Goal: Transaction & Acquisition: Purchase product/service

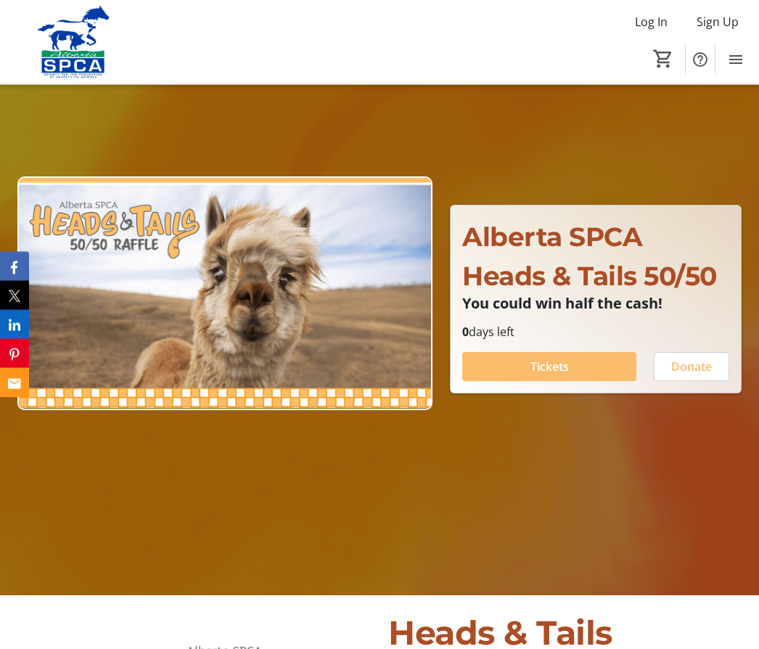
scroll to position [128, 0]
click at [537, 384] on span at bounding box center [550, 366] width 174 height 35
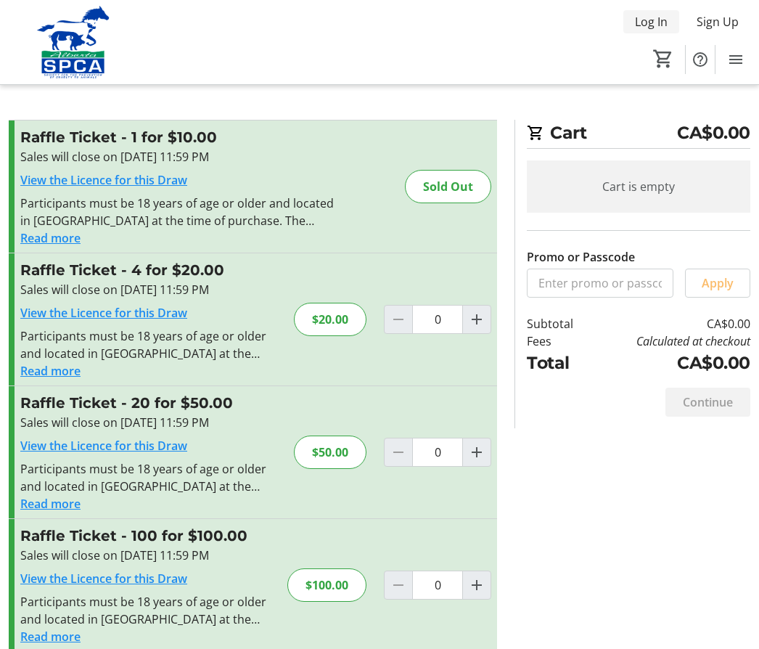
click at [656, 21] on span "Log In" at bounding box center [651, 21] width 33 height 17
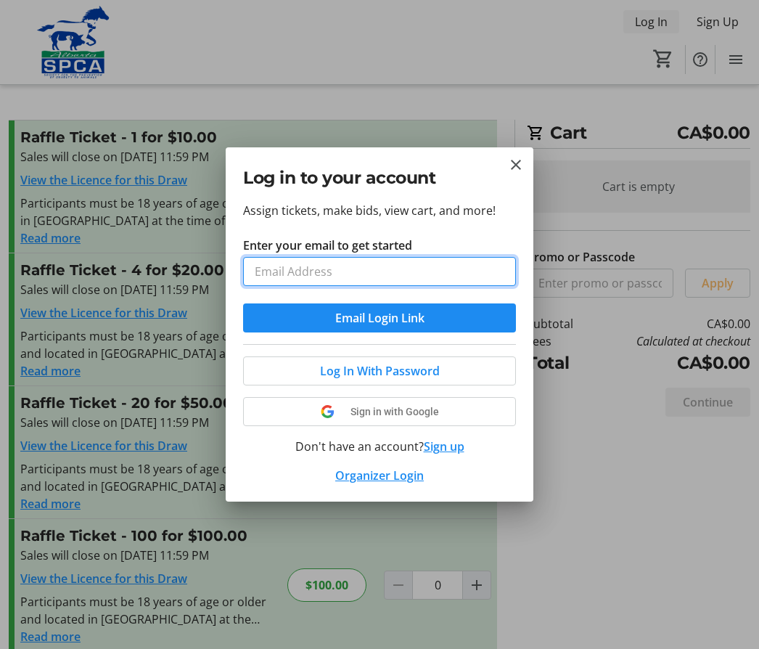
type input "[EMAIL_ADDRESS][DOMAIN_NAME]"
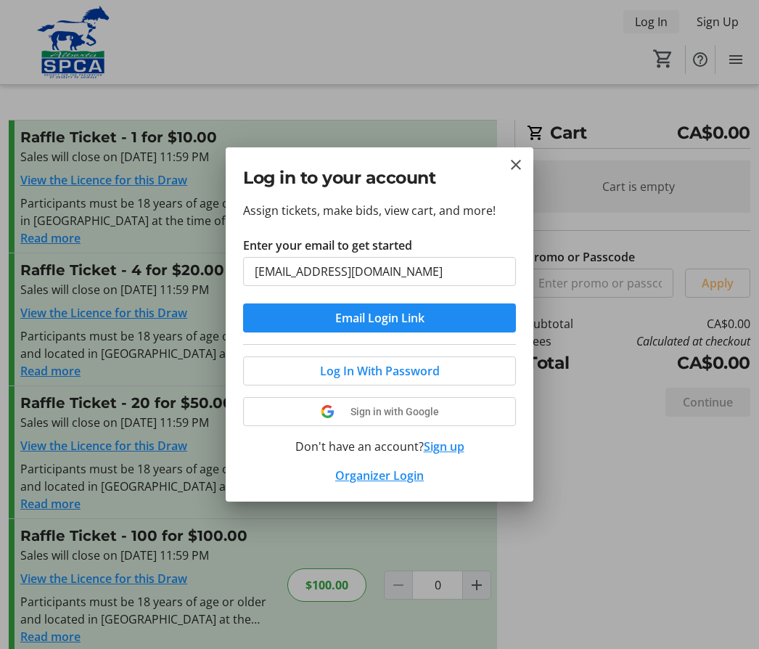
click at [380, 318] on button "Email Login Link" at bounding box center [379, 318] width 273 height 29
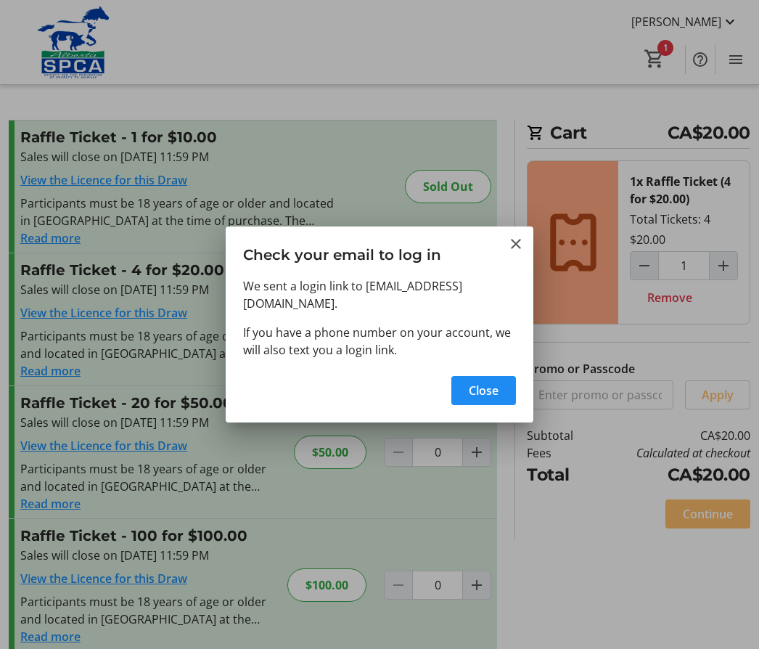
type input "0"
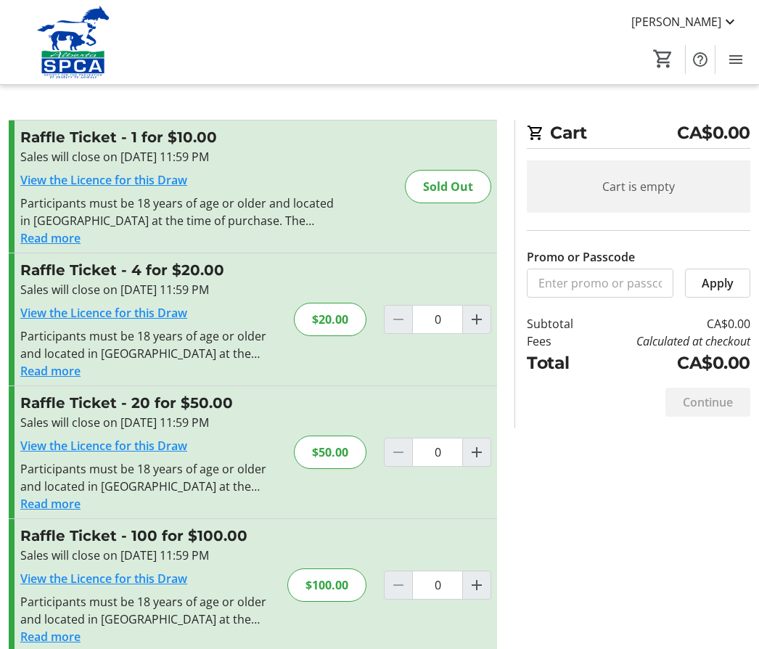
click at [89, 53] on img at bounding box center [73, 42] width 129 height 73
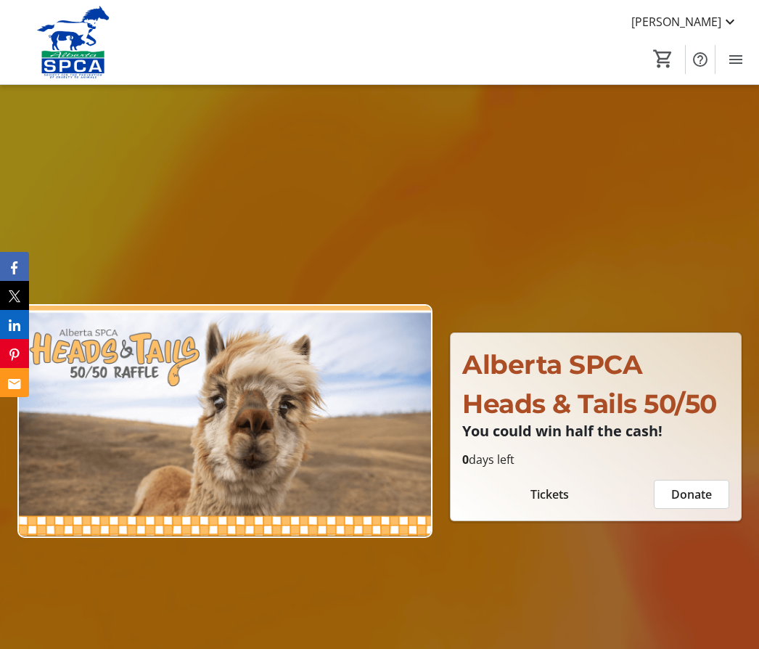
click at [554, 420] on span "Heads & Tails 50/50" at bounding box center [590, 404] width 255 height 32
click at [254, 449] on img at bounding box center [224, 421] width 415 height 234
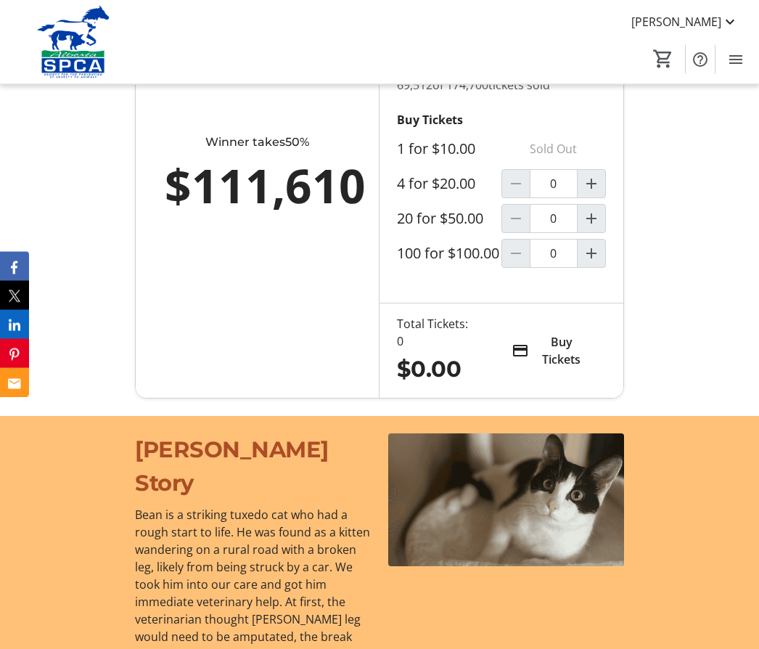
scroll to position [1255, 0]
click at [594, 192] on mat-icon "Increment by one" at bounding box center [591, 183] width 17 height 17
type input "1"
click at [558, 368] on span "Buy Tickets" at bounding box center [563, 350] width 51 height 35
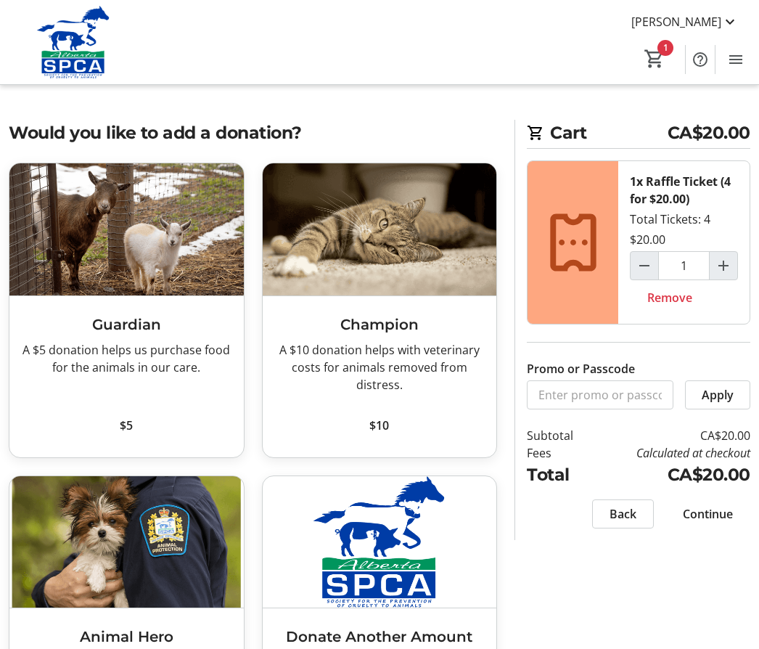
click at [716, 519] on span "Continue" at bounding box center [708, 513] width 50 height 17
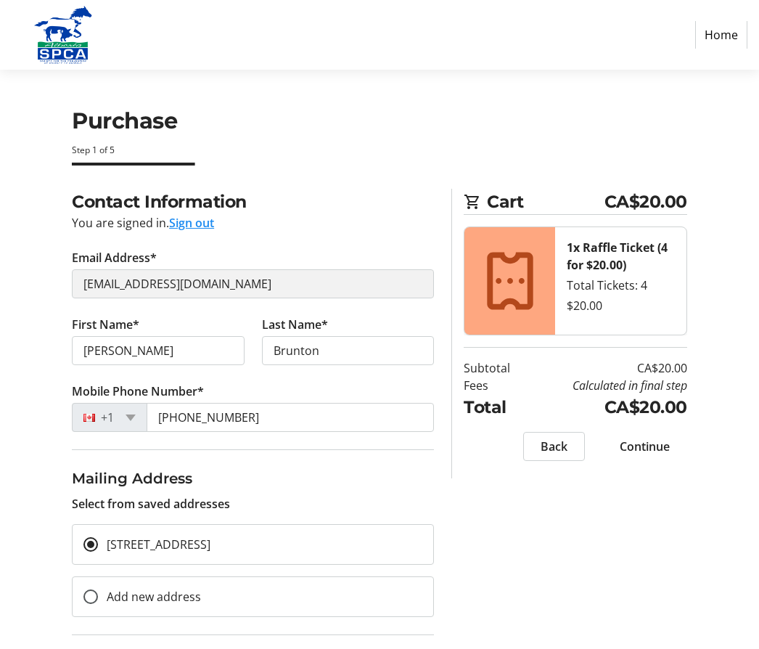
scroll to position [29, 0]
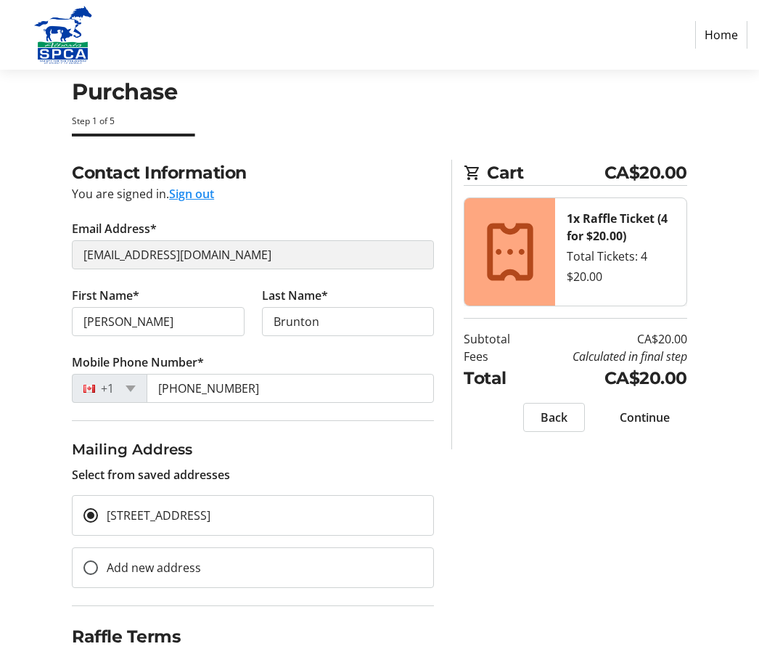
checkbox input "true"
click at [648, 423] on span "Continue" at bounding box center [645, 417] width 50 height 17
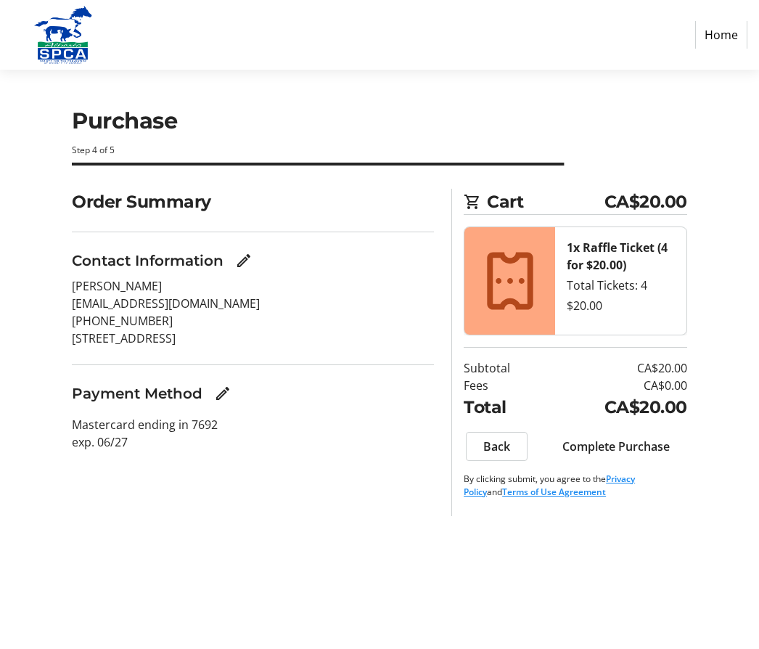
click at [634, 450] on span "Complete Purchase" at bounding box center [616, 446] width 107 height 17
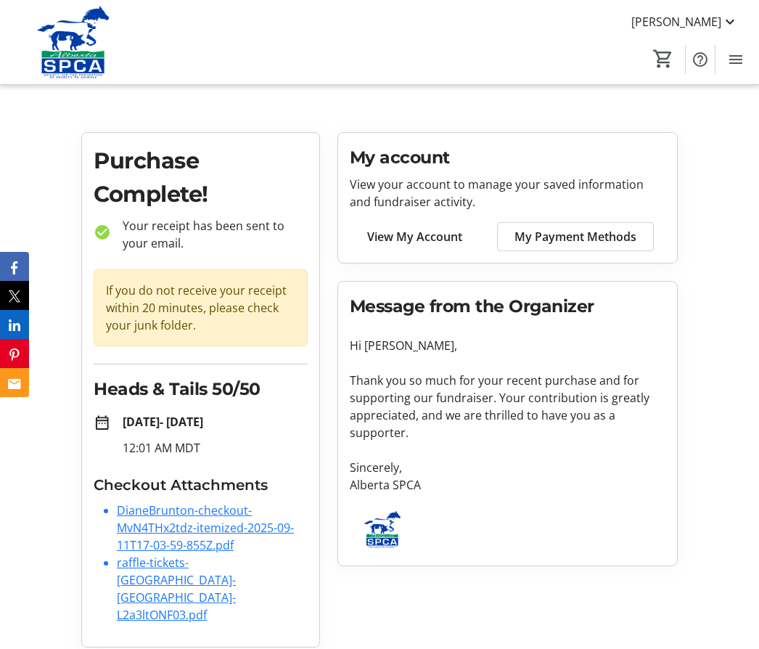
click at [176, 571] on link "raffle-tickets-[GEOGRAPHIC_DATA]-[GEOGRAPHIC_DATA]-L2a3ltONF03.pdf" at bounding box center [176, 589] width 119 height 68
